Goal: Task Accomplishment & Management: Manage account settings

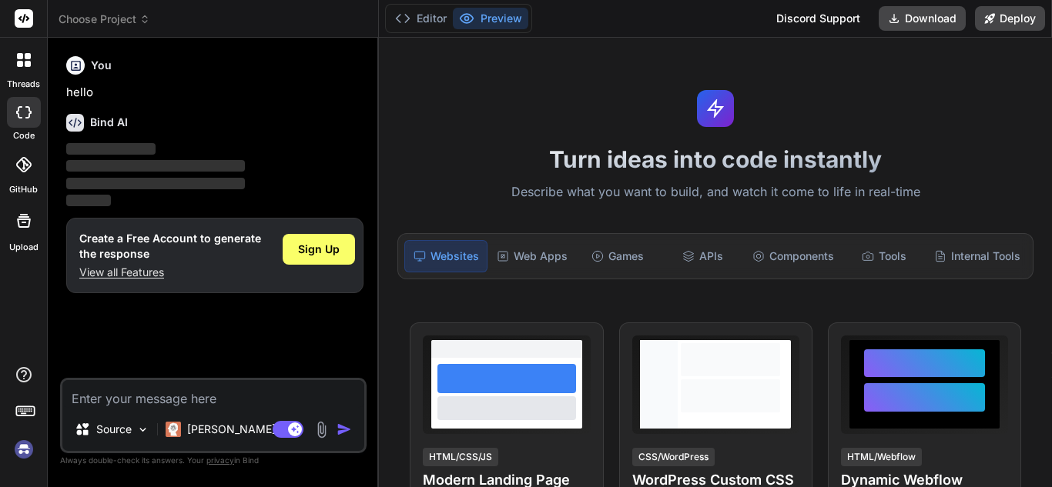
click at [203, 392] on textarea at bounding box center [213, 394] width 302 height 28
type textarea "x"
click at [338, 246] on span "Sign Up" at bounding box center [319, 249] width 42 height 15
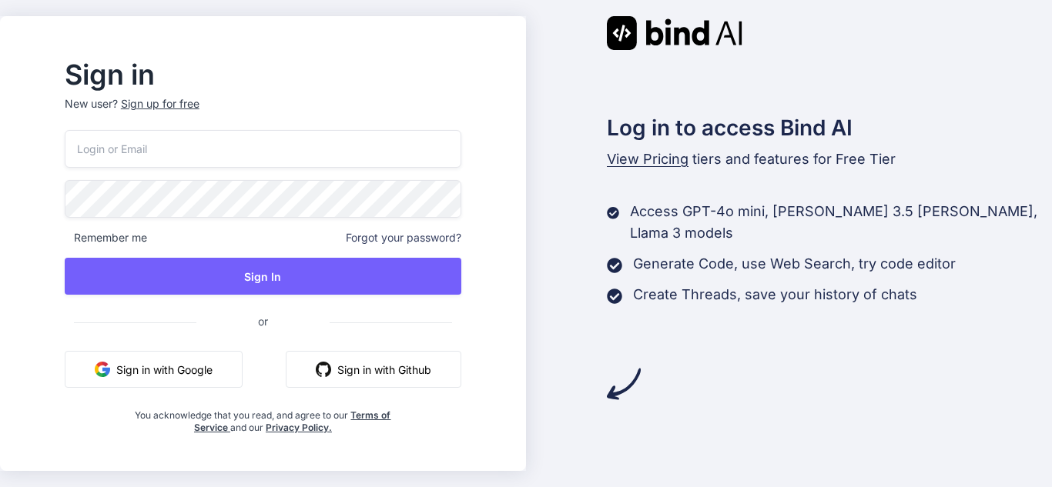
click at [196, 152] on input "email" at bounding box center [263, 149] width 396 height 38
type input "C"
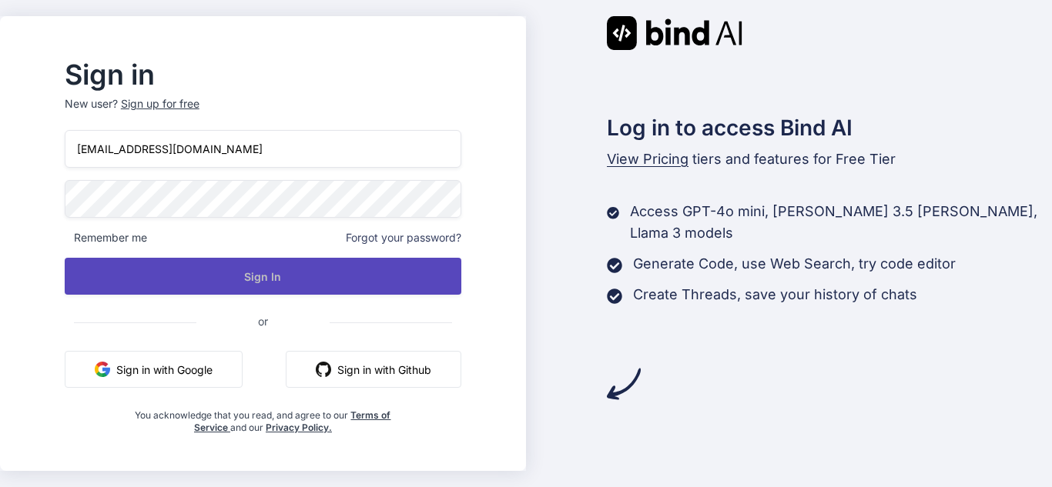
click at [286, 269] on button "Sign In" at bounding box center [263, 276] width 396 height 37
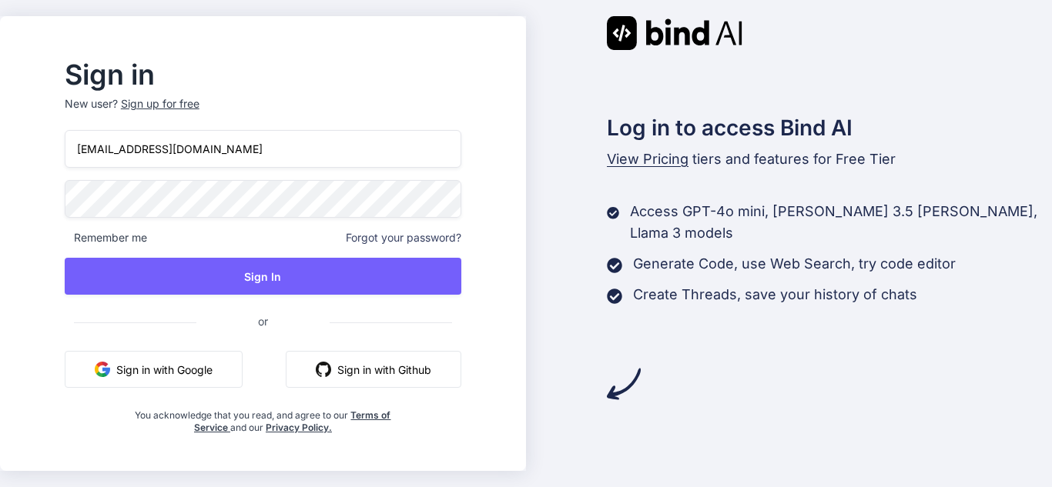
drag, startPoint x: 219, startPoint y: 158, endPoint x: 109, endPoint y: 158, distance: 109.3
click at [109, 158] on input "abc@yoopmail.com" at bounding box center [263, 149] width 396 height 38
click at [273, 154] on input "abc@yoopmail.com" at bounding box center [263, 149] width 396 height 38
drag, startPoint x: 226, startPoint y: 155, endPoint x: 82, endPoint y: 162, distance: 143.4
click at [59, 156] on div "Sign in New user? Sign up for free abc@yoopmail.com Remember me Forgot your pas…" at bounding box center [263, 243] width 526 height 455
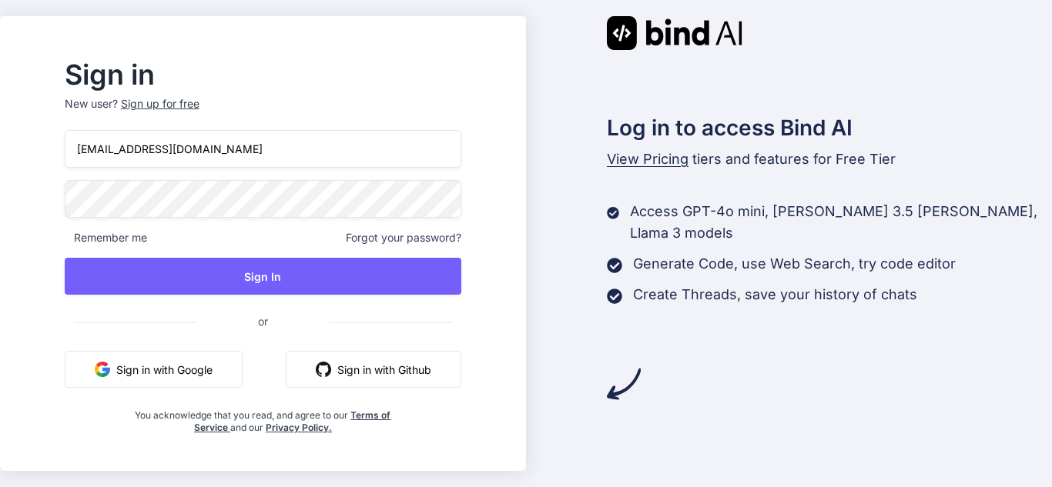
click at [36, 201] on div "Sign in New user? Sign up for free abc@yoopmail.com Remember me Forgot your pas…" at bounding box center [526, 243] width 1052 height 487
click at [119, 150] on input "abc@yoopmail.com" at bounding box center [263, 149] width 396 height 38
click at [149, 155] on input "abcd@yoopmail.com" at bounding box center [263, 149] width 396 height 38
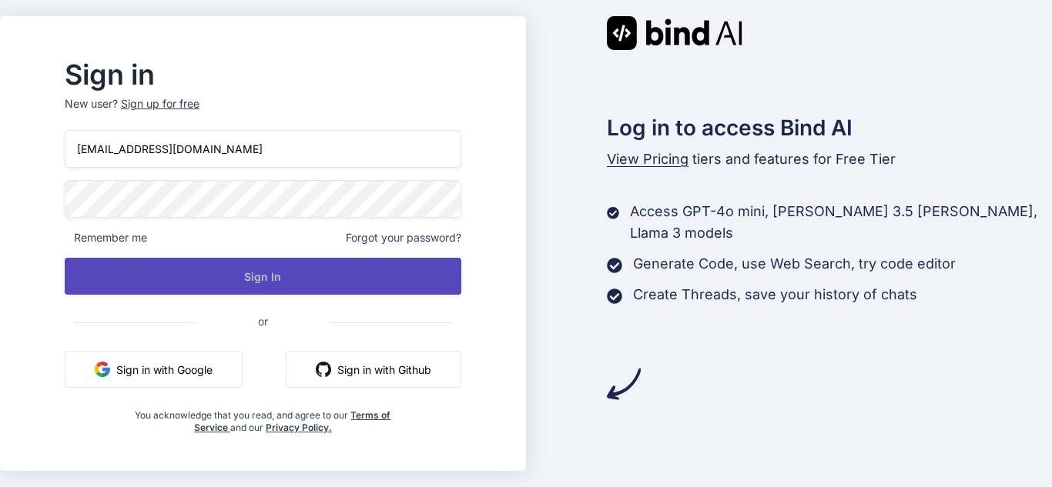
click at [207, 279] on button "Sign In" at bounding box center [263, 276] width 396 height 37
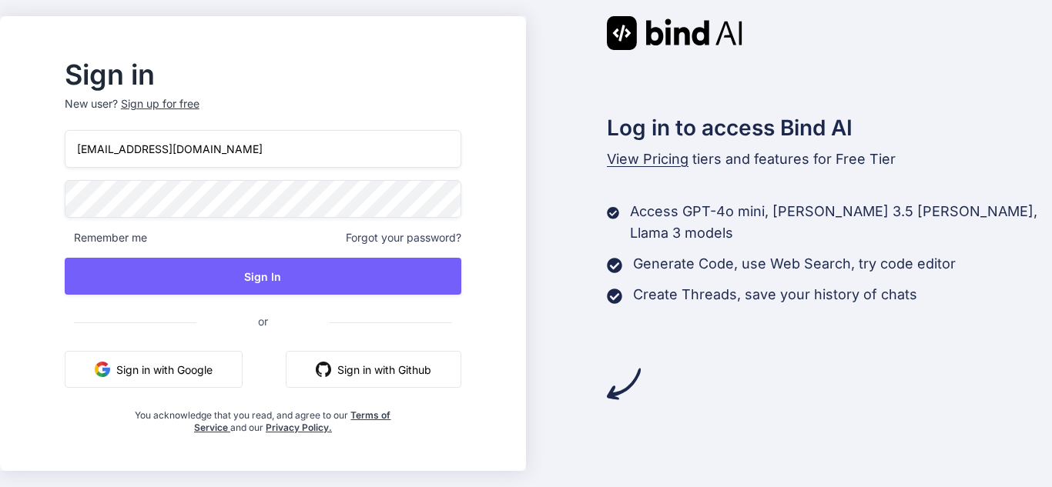
click at [130, 151] on input "abcd@yoopmail.com" at bounding box center [263, 149] width 396 height 38
click at [118, 148] on input "abcd@yoopmail.com" at bounding box center [263, 149] width 396 height 38
type input "techno@yoopmail.com"
click at [73, 201] on div "Sign in New user? Sign up for free techno@yoopmail.com Remember me Forgot your …" at bounding box center [263, 248] width 446 height 372
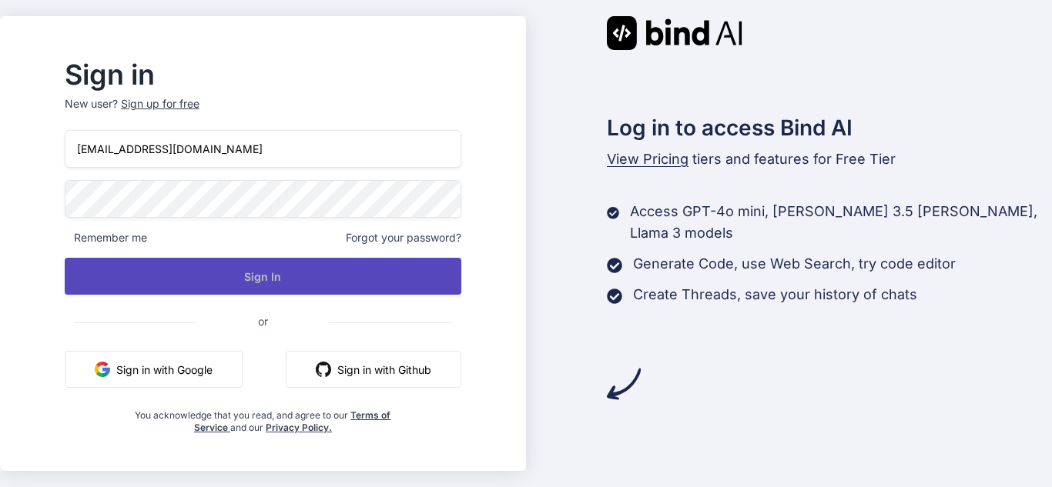
click at [249, 276] on button "Sign In" at bounding box center [263, 276] width 396 height 37
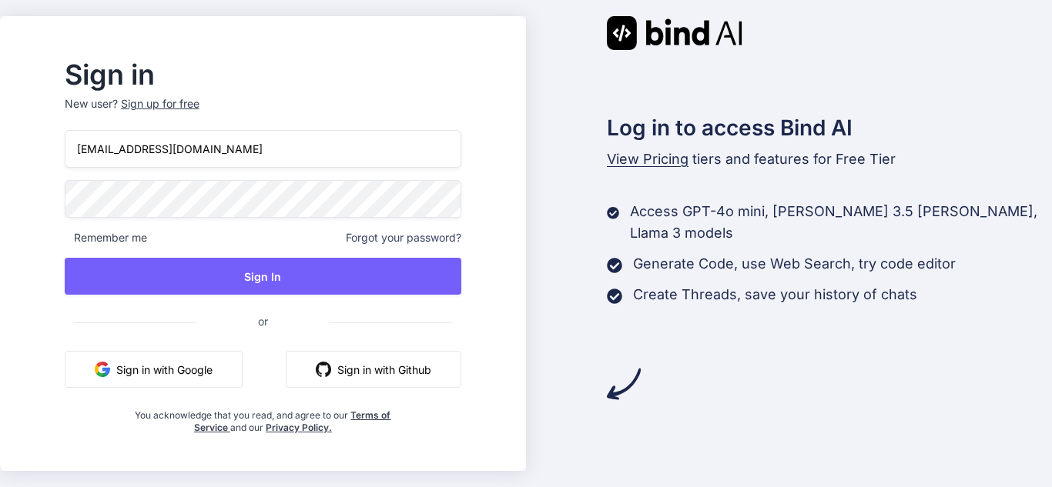
click at [209, 370] on button "Sign in with Google" at bounding box center [154, 369] width 178 height 37
